Goal: Transaction & Acquisition: Purchase product/service

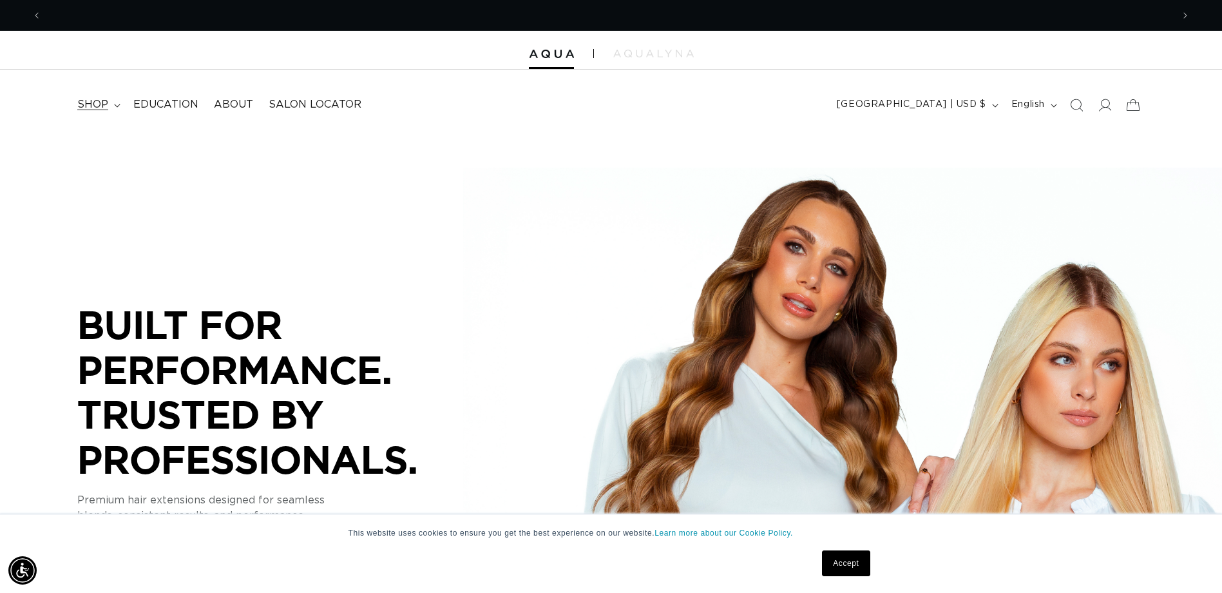
click at [106, 102] on span "shop" at bounding box center [92, 105] width 31 height 14
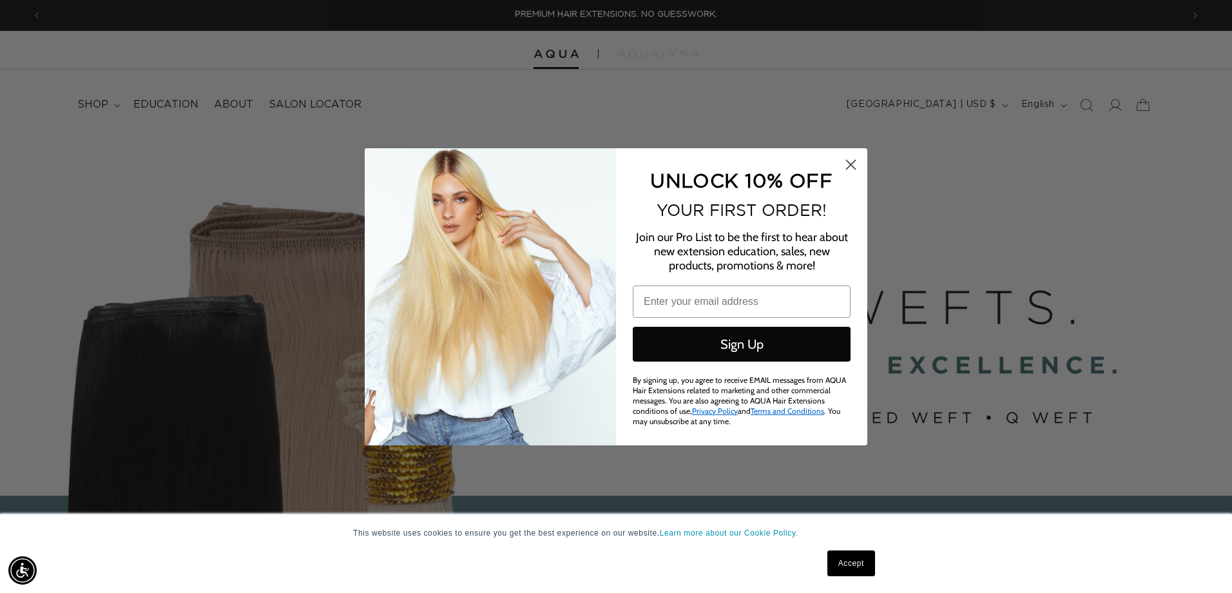
click at [851, 167] on circle "Close dialog" at bounding box center [850, 163] width 21 height 21
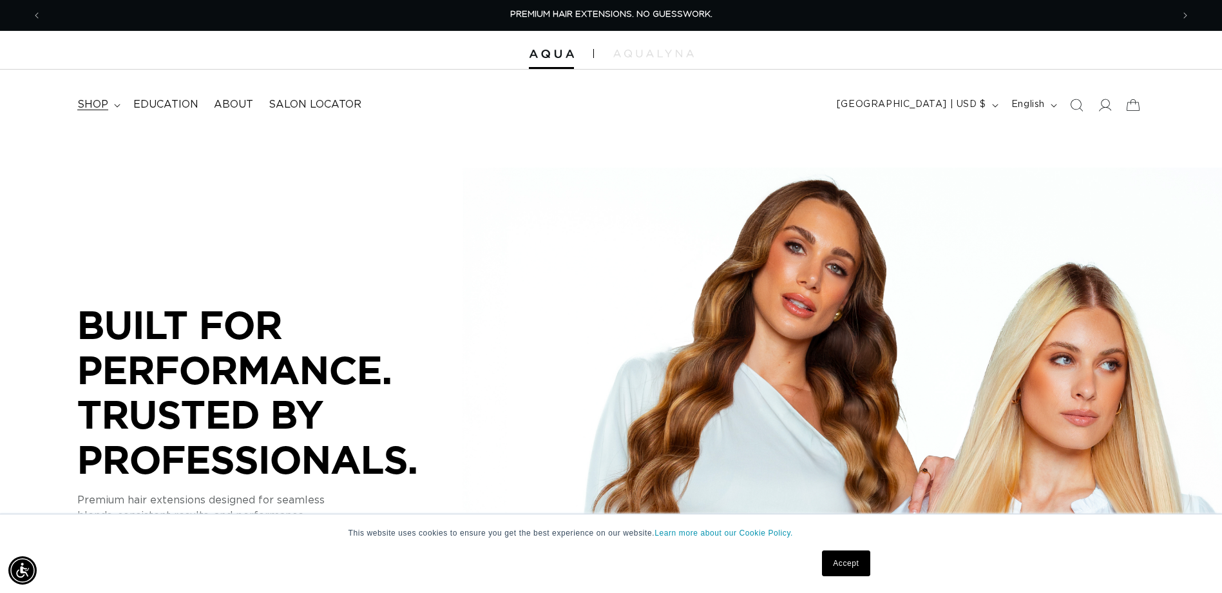
click at [117, 102] on summary "shop" at bounding box center [98, 104] width 56 height 29
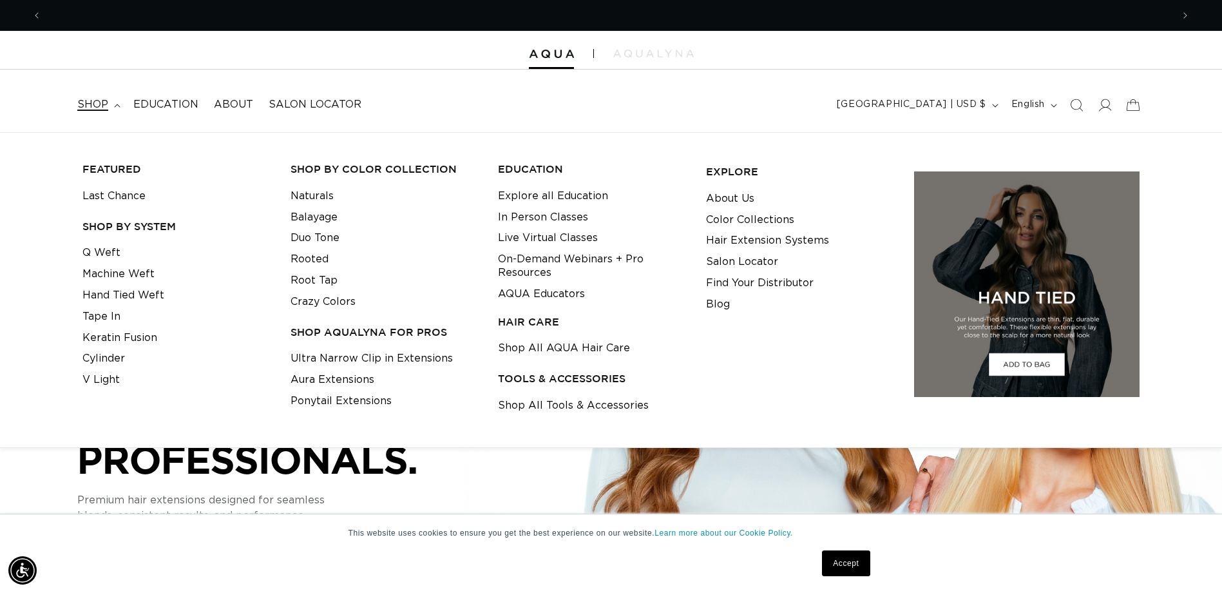
scroll to position [0, 1131]
click at [126, 265] on link "Machine Weft" at bounding box center [118, 274] width 72 height 21
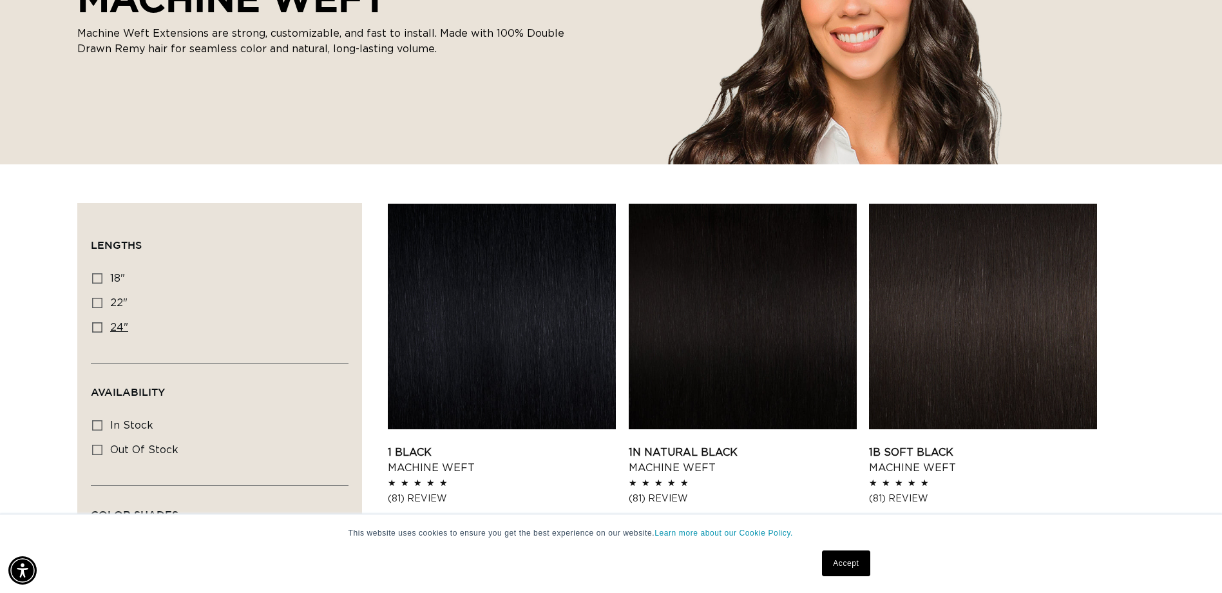
click at [100, 321] on label "24" 24" (27 products)" at bounding box center [215, 328] width 247 height 24
click at [100, 322] on input "24" 24" (27 products)" at bounding box center [97, 327] width 10 height 10
checkbox input "true"
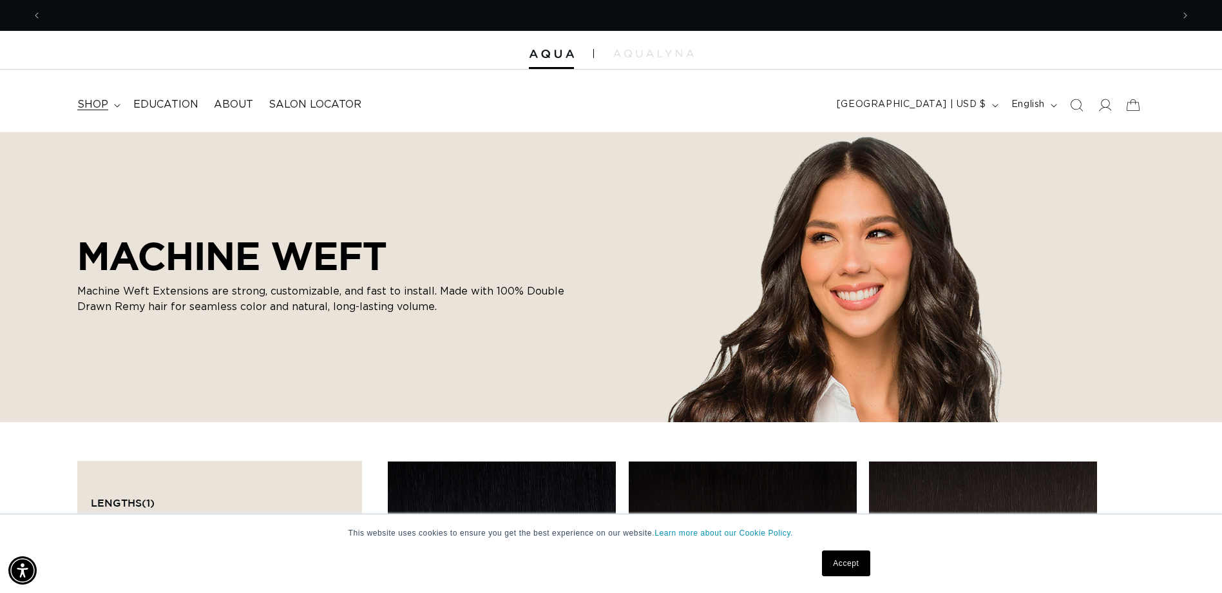
scroll to position [0, 1131]
click at [105, 101] on span "shop" at bounding box center [92, 105] width 31 height 14
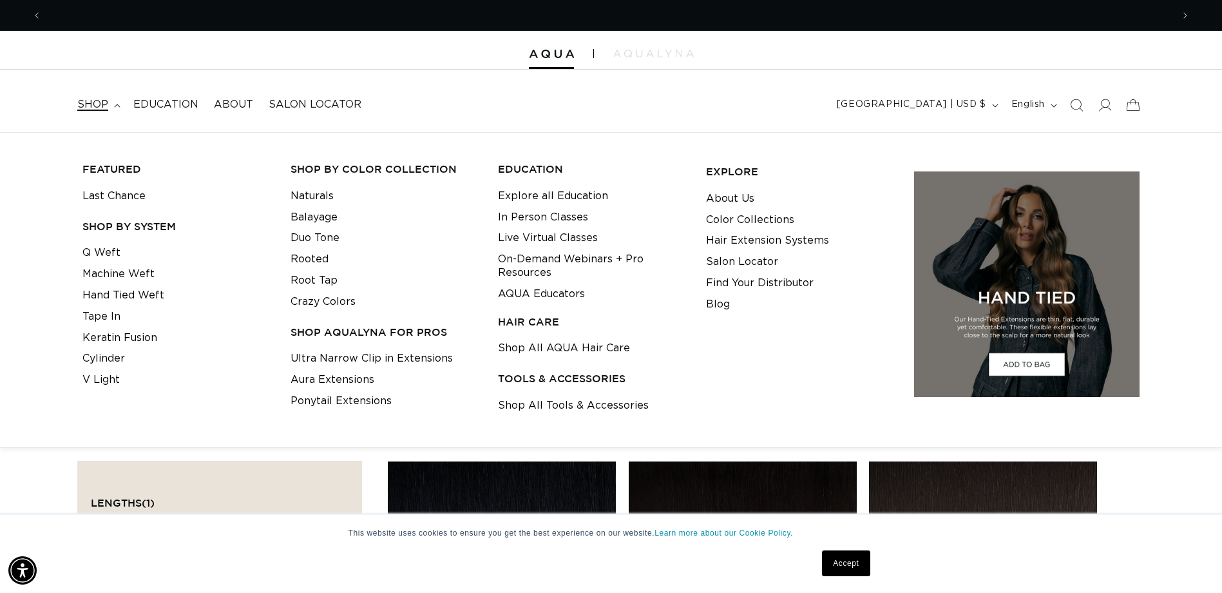
scroll to position [0, 0]
